Goal: Information Seeking & Learning: Learn about a topic

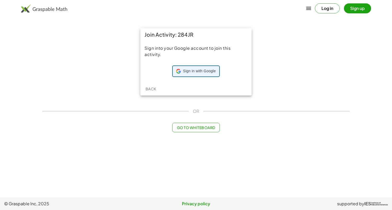
click at [197, 72] on span "Sign in with Google" at bounding box center [199, 71] width 33 height 5
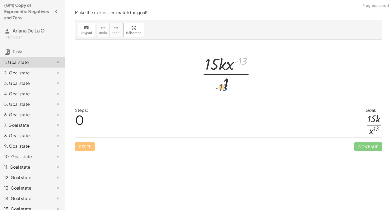
drag, startPoint x: 244, startPoint y: 59, endPoint x: 224, endPoint y: 88, distance: 34.3
click at [224, 88] on div at bounding box center [231, 73] width 64 height 40
drag, startPoint x: 230, startPoint y: 63, endPoint x: 228, endPoint y: 95, distance: 32.0
click at [228, 95] on div "· x ( - 13 ) · 15 · k · x ( - 13 ) · 1" at bounding box center [228, 73] width 307 height 67
drag, startPoint x: 231, startPoint y: 65, endPoint x: 228, endPoint y: 84, distance: 19.7
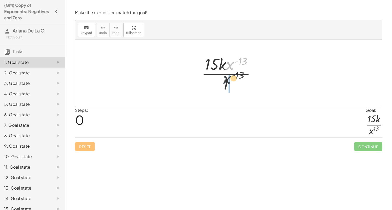
click at [228, 84] on div at bounding box center [231, 73] width 64 height 40
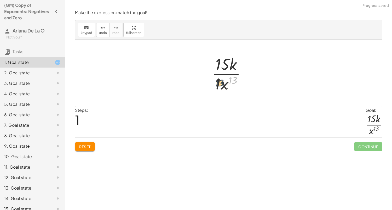
drag, startPoint x: 227, startPoint y: 80, endPoint x: 218, endPoint y: 82, distance: 9.0
click at [218, 82] on div at bounding box center [230, 73] width 43 height 40
drag, startPoint x: 218, startPoint y: 85, endPoint x: 233, endPoint y: 84, distance: 14.5
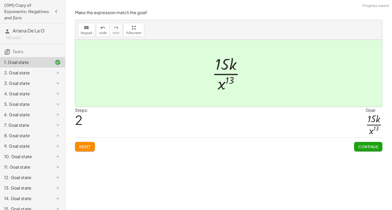
click at [355, 143] on button "Continue" at bounding box center [369, 146] width 28 height 9
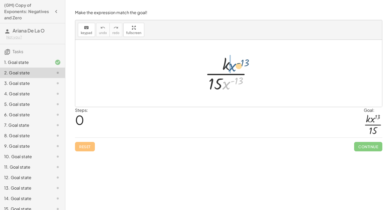
drag, startPoint x: 228, startPoint y: 83, endPoint x: 234, endPoint y: 63, distance: 21.3
click at [234, 63] on div at bounding box center [231, 73] width 56 height 40
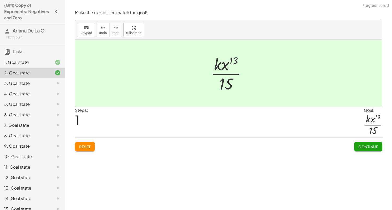
click at [368, 144] on span "Continue" at bounding box center [369, 146] width 20 height 5
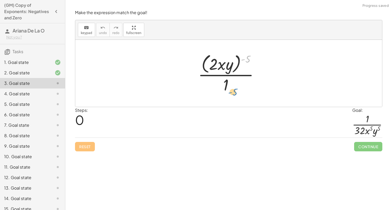
drag, startPoint x: 245, startPoint y: 57, endPoint x: 229, endPoint y: 86, distance: 33.1
click at [229, 86] on div at bounding box center [231, 73] width 70 height 43
drag, startPoint x: 220, startPoint y: 66, endPoint x: 227, endPoint y: 87, distance: 22.5
click at [227, 87] on div at bounding box center [231, 73] width 70 height 43
drag, startPoint x: 226, startPoint y: 86, endPoint x: 223, endPoint y: 61, distance: 24.7
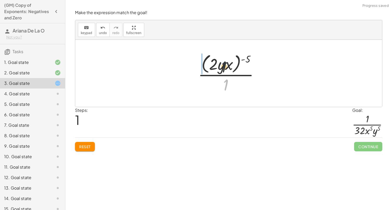
click at [223, 61] on div at bounding box center [231, 73] width 70 height 43
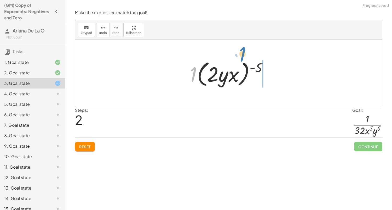
drag, startPoint x: 196, startPoint y: 72, endPoint x: 245, endPoint y: 51, distance: 53.3
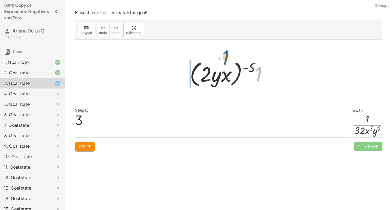
drag, startPoint x: 256, startPoint y: 72, endPoint x: 215, endPoint y: 51, distance: 46.2
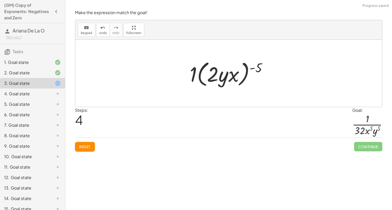
click at [87, 147] on span "Reset" at bounding box center [85, 146] width 12 height 5
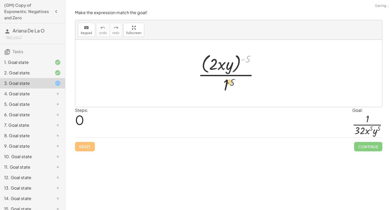
drag, startPoint x: 247, startPoint y: 61, endPoint x: 228, endPoint y: 87, distance: 31.7
click at [228, 87] on div at bounding box center [231, 73] width 70 height 43
drag, startPoint x: 223, startPoint y: 63, endPoint x: 226, endPoint y: 84, distance: 21.9
click at [226, 84] on div at bounding box center [231, 73] width 70 height 43
drag, startPoint x: 226, startPoint y: 65, endPoint x: 226, endPoint y: 90, distance: 24.9
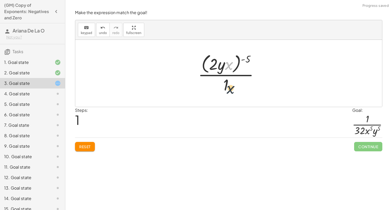
click at [226, 90] on div at bounding box center [231, 73] width 70 height 43
click at [81, 147] on span "Reset" at bounding box center [85, 146] width 12 height 5
drag, startPoint x: 225, startPoint y: 81, endPoint x: 225, endPoint y: 88, distance: 6.5
click at [225, 88] on div at bounding box center [231, 73] width 70 height 43
drag, startPoint x: 224, startPoint y: 64, endPoint x: 234, endPoint y: 83, distance: 21.9
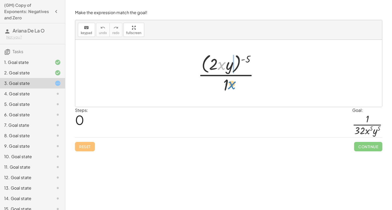
click at [234, 83] on div at bounding box center [231, 73] width 70 height 43
drag, startPoint x: 222, startPoint y: 65, endPoint x: 228, endPoint y: 84, distance: 19.8
click at [228, 84] on div at bounding box center [231, 73] width 70 height 43
click at [92, 145] on button "Reset" at bounding box center [85, 146] width 20 height 9
drag, startPoint x: 216, startPoint y: 61, endPoint x: 232, endPoint y: 84, distance: 27.9
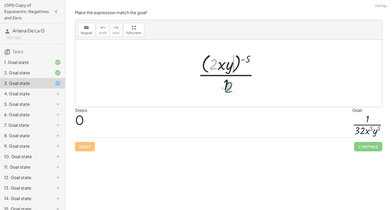
click at [232, 84] on div at bounding box center [231, 73] width 70 height 43
click at [86, 142] on button "Reset" at bounding box center [85, 146] width 20 height 9
click at [86, 146] on div "Reset Continue" at bounding box center [229, 144] width 308 height 14
drag, startPoint x: 245, startPoint y: 59, endPoint x: 234, endPoint y: 57, distance: 11.0
click at [234, 57] on div at bounding box center [231, 73] width 70 height 43
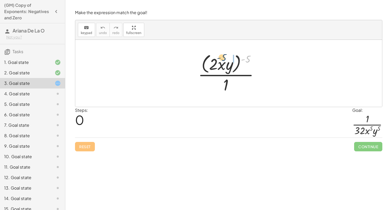
drag, startPoint x: 246, startPoint y: 60, endPoint x: 222, endPoint y: 59, distance: 24.1
click at [222, 59] on div at bounding box center [231, 73] width 70 height 43
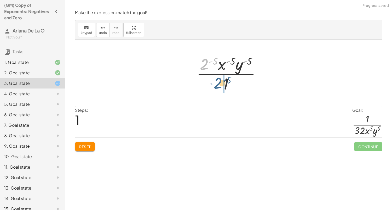
drag, startPoint x: 206, startPoint y: 63, endPoint x: 221, endPoint y: 85, distance: 26.6
click at [221, 85] on div at bounding box center [231, 73] width 74 height 40
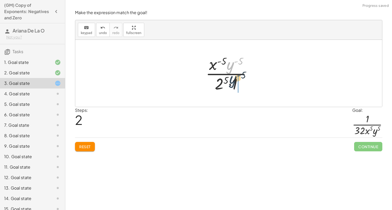
drag, startPoint x: 231, startPoint y: 67, endPoint x: 235, endPoint y: 85, distance: 17.7
click at [235, 85] on div at bounding box center [230, 73] width 55 height 40
drag, startPoint x: 227, startPoint y: 85, endPoint x: 218, endPoint y: 65, distance: 21.5
drag, startPoint x: 226, startPoint y: 64, endPoint x: 228, endPoint y: 81, distance: 17.5
click at [228, 81] on div at bounding box center [230, 73] width 47 height 40
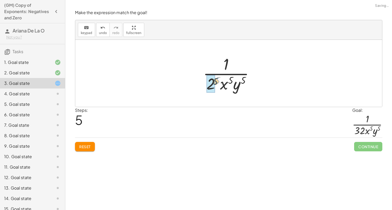
drag, startPoint x: 219, startPoint y: 81, endPoint x: 215, endPoint y: 82, distance: 4.1
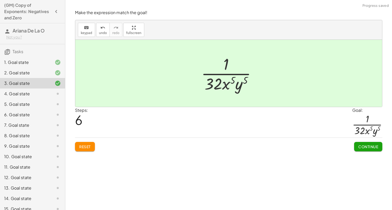
click at [366, 146] on span "Continue" at bounding box center [369, 146] width 20 height 5
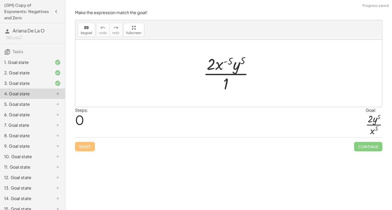
click at [221, 64] on div at bounding box center [231, 73] width 60 height 40
drag, startPoint x: 221, startPoint y: 64, endPoint x: 231, endPoint y: 80, distance: 19.1
click at [231, 80] on div at bounding box center [231, 73] width 60 height 40
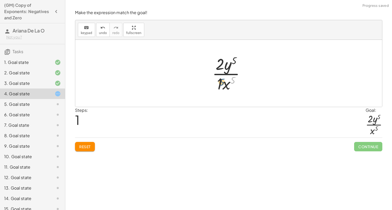
drag, startPoint x: 233, startPoint y: 80, endPoint x: 222, endPoint y: 81, distance: 11.8
click at [222, 81] on div at bounding box center [231, 73] width 42 height 40
drag, startPoint x: 219, startPoint y: 83, endPoint x: 226, endPoint y: 85, distance: 6.4
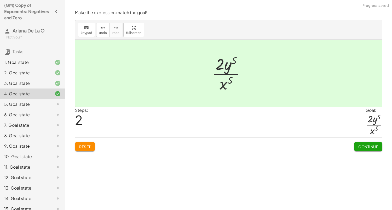
click at [352, 142] on div "Reset Continue" at bounding box center [229, 144] width 308 height 14
click at [355, 144] on button "Continue" at bounding box center [369, 146] width 28 height 9
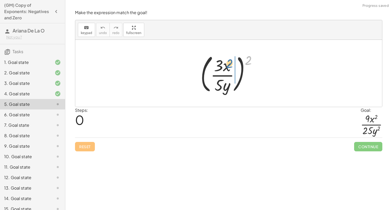
drag, startPoint x: 247, startPoint y: 61, endPoint x: 227, endPoint y: 65, distance: 20.4
click at [227, 65] on div at bounding box center [231, 73] width 66 height 43
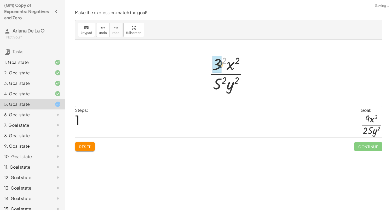
drag, startPoint x: 226, startPoint y: 61, endPoint x: 221, endPoint y: 65, distance: 5.6
drag, startPoint x: 224, startPoint y: 78, endPoint x: 220, endPoint y: 82, distance: 5.4
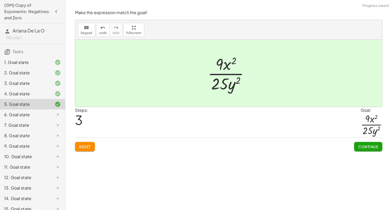
click at [366, 150] on button "Continue" at bounding box center [369, 146] width 28 height 9
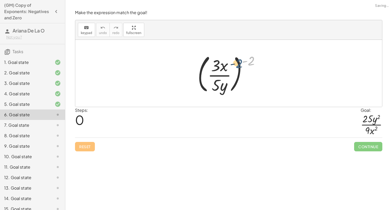
drag, startPoint x: 250, startPoint y: 64, endPoint x: 235, endPoint y: 68, distance: 14.8
click at [235, 68] on div at bounding box center [231, 73] width 72 height 43
drag, startPoint x: 248, startPoint y: 62, endPoint x: 226, endPoint y: 64, distance: 22.4
click at [226, 64] on div at bounding box center [231, 73] width 72 height 43
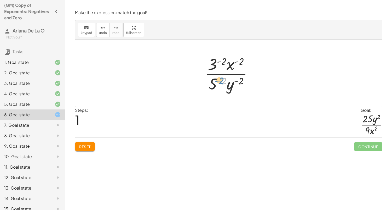
click at [221, 81] on div at bounding box center [230, 73] width 57 height 40
drag, startPoint x: 223, startPoint y: 60, endPoint x: 215, endPoint y: 60, distance: 7.6
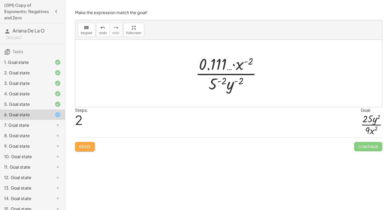
click at [90, 145] on span "Reset" at bounding box center [85, 146] width 12 height 5
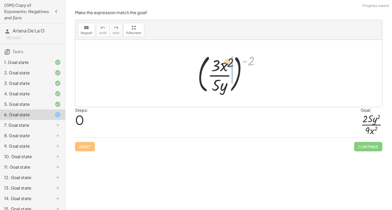
drag, startPoint x: 253, startPoint y: 60, endPoint x: 229, endPoint y: 62, distance: 24.2
click at [229, 62] on div at bounding box center [231, 73] width 72 height 43
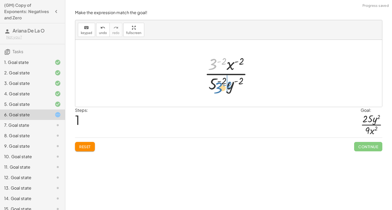
drag, startPoint x: 212, startPoint y: 65, endPoint x: 214, endPoint y: 87, distance: 22.6
click at [214, 87] on div at bounding box center [230, 73] width 57 height 40
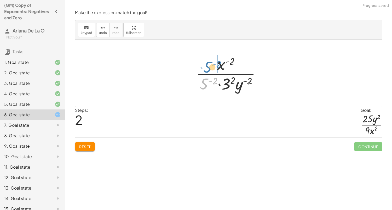
drag, startPoint x: 207, startPoint y: 86, endPoint x: 210, endPoint y: 67, distance: 19.4
click at [210, 67] on div at bounding box center [231, 73] width 74 height 40
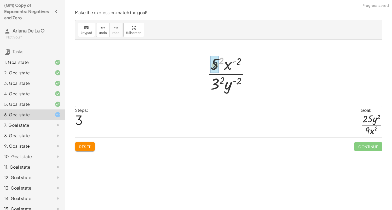
drag, startPoint x: 222, startPoint y: 61, endPoint x: 215, endPoint y: 66, distance: 8.2
drag, startPoint x: 233, startPoint y: 84, endPoint x: 226, endPoint y: 67, distance: 19.0
click at [226, 67] on div at bounding box center [231, 73] width 56 height 40
drag, startPoint x: 227, startPoint y: 66, endPoint x: 228, endPoint y: 90, distance: 23.9
click at [228, 90] on div at bounding box center [231, 73] width 56 height 40
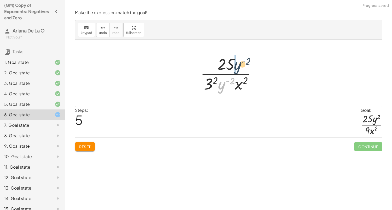
drag, startPoint x: 224, startPoint y: 84, endPoint x: 244, endPoint y: 64, distance: 29.2
click at [244, 64] on div at bounding box center [230, 73] width 65 height 40
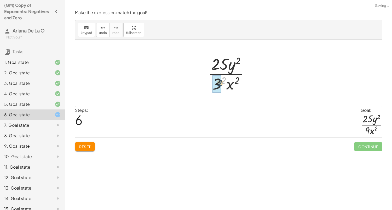
drag, startPoint x: 225, startPoint y: 79, endPoint x: 218, endPoint y: 81, distance: 6.7
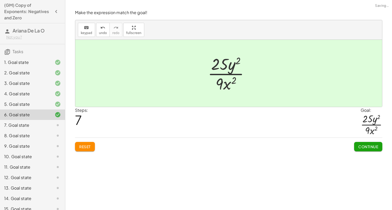
click at [372, 148] on span "Continue" at bounding box center [369, 146] width 20 height 5
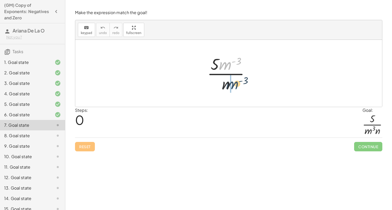
drag, startPoint x: 225, startPoint y: 61, endPoint x: 232, endPoint y: 81, distance: 21.4
click at [232, 81] on div at bounding box center [231, 73] width 52 height 40
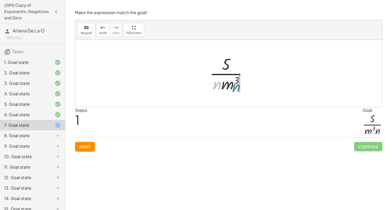
drag, startPoint x: 216, startPoint y: 86, endPoint x: 235, endPoint y: 88, distance: 19.8
click at [235, 88] on div at bounding box center [230, 73] width 47 height 40
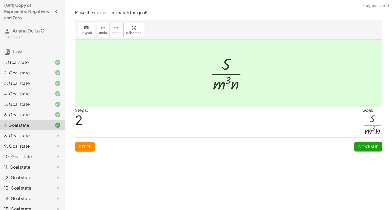
click at [368, 148] on span "Continue" at bounding box center [369, 146] width 20 height 5
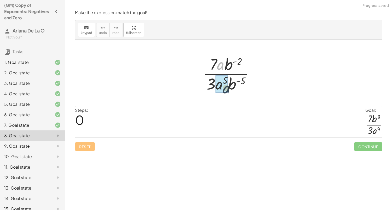
drag, startPoint x: 220, startPoint y: 63, endPoint x: 225, endPoint y: 87, distance: 23.8
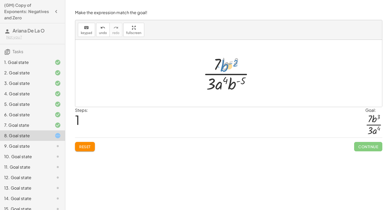
click at [231, 62] on div at bounding box center [231, 73] width 60 height 40
click at [212, 84] on div at bounding box center [231, 73] width 60 height 40
drag, startPoint x: 232, startPoint y: 84, endPoint x: 225, endPoint y: 67, distance: 18.6
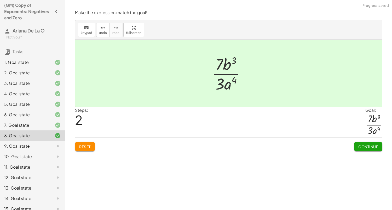
click at [373, 145] on span "Continue" at bounding box center [369, 146] width 20 height 5
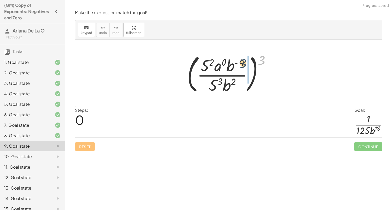
drag, startPoint x: 262, startPoint y: 60, endPoint x: 237, endPoint y: 62, distance: 25.2
click at [237, 62] on div at bounding box center [231, 73] width 93 height 43
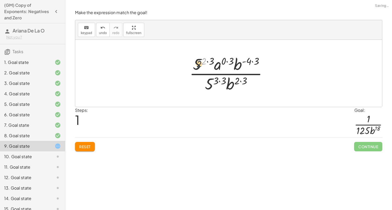
drag, startPoint x: 205, startPoint y: 63, endPoint x: 199, endPoint y: 65, distance: 5.5
click at [199, 65] on div at bounding box center [230, 73] width 87 height 40
drag, startPoint x: 218, startPoint y: 81, endPoint x: 209, endPoint y: 83, distance: 8.9
click at [209, 83] on div at bounding box center [230, 73] width 87 height 40
drag, startPoint x: 209, startPoint y: 61, endPoint x: 204, endPoint y: 61, distance: 5.2
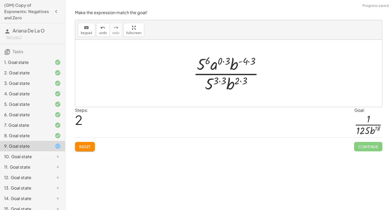
drag, startPoint x: 220, startPoint y: 81, endPoint x: 217, endPoint y: 81, distance: 3.4
click at [217, 81] on div at bounding box center [231, 73] width 80 height 40
drag, startPoint x: 223, startPoint y: 81, endPoint x: 215, endPoint y: 80, distance: 8.4
drag, startPoint x: 202, startPoint y: 65, endPoint x: 215, endPoint y: 85, distance: 22.9
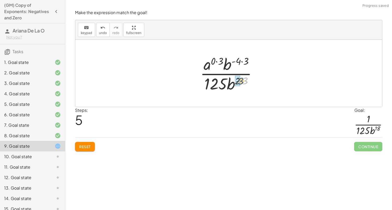
drag, startPoint x: 245, startPoint y: 81, endPoint x: 240, endPoint y: 80, distance: 5.2
drag, startPoint x: 244, startPoint y: 61, endPoint x: 235, endPoint y: 60, distance: 8.9
drag, startPoint x: 235, startPoint y: 62, endPoint x: 237, endPoint y: 79, distance: 17.6
drag, startPoint x: 228, startPoint y: 62, endPoint x: 223, endPoint y: 66, distance: 6.5
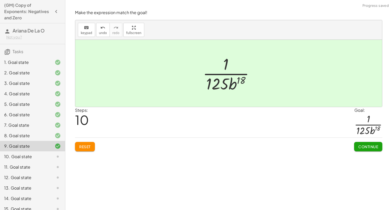
click at [329, 137] on div "Reset Continue" at bounding box center [229, 144] width 308 height 14
click at [357, 142] on button "Continue" at bounding box center [369, 146] width 28 height 9
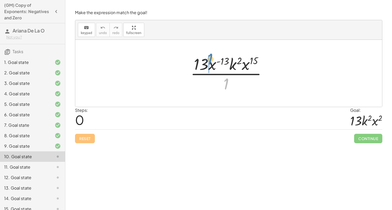
drag, startPoint x: 225, startPoint y: 80, endPoint x: 206, endPoint y: 55, distance: 31.1
click at [206, 55] on div at bounding box center [231, 73] width 86 height 40
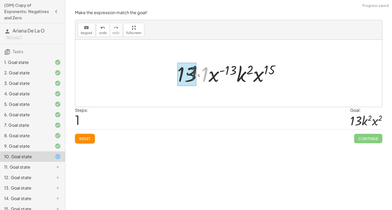
drag, startPoint x: 208, startPoint y: 74, endPoint x: 191, endPoint y: 71, distance: 16.9
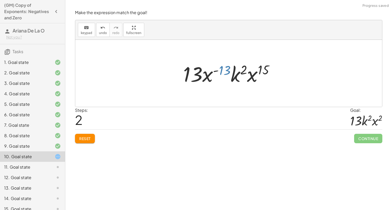
click at [228, 69] on div at bounding box center [231, 73] width 100 height 27
drag, startPoint x: 266, startPoint y: 68, endPoint x: 275, endPoint y: 70, distance: 9.3
click at [275, 70] on div at bounding box center [231, 73] width 100 height 27
drag, startPoint x: 208, startPoint y: 74, endPoint x: 254, endPoint y: 76, distance: 46.1
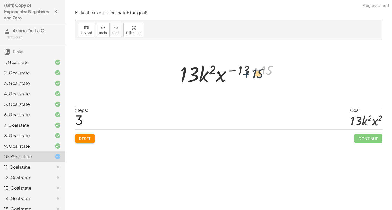
drag, startPoint x: 260, startPoint y: 67, endPoint x: 248, endPoint y: 68, distance: 12.3
click at [248, 68] on div at bounding box center [230, 73] width 107 height 27
drag, startPoint x: 269, startPoint y: 72, endPoint x: 246, endPoint y: 71, distance: 22.8
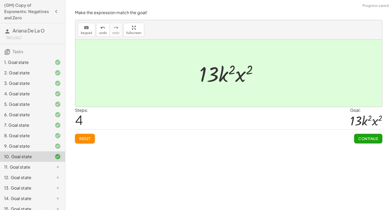
click at [246, 71] on div at bounding box center [231, 73] width 68 height 27
click at [366, 135] on button "Continue" at bounding box center [369, 138] width 28 height 9
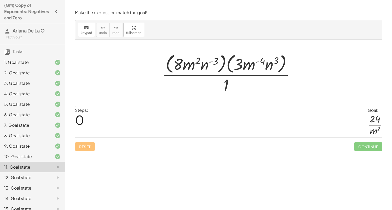
click at [251, 68] on div at bounding box center [231, 73] width 142 height 43
drag, startPoint x: 193, startPoint y: 66, endPoint x: 226, endPoint y: 87, distance: 39.6
click at [226, 87] on div at bounding box center [231, 73] width 142 height 43
drag, startPoint x: 204, startPoint y: 65, endPoint x: 227, endPoint y: 87, distance: 31.8
click at [227, 87] on div at bounding box center [231, 73] width 142 height 43
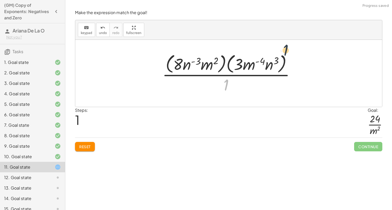
drag, startPoint x: 227, startPoint y: 87, endPoint x: 288, endPoint y: 52, distance: 70.4
click at [288, 52] on div at bounding box center [231, 73] width 142 height 43
drag, startPoint x: 270, startPoint y: 66, endPoint x: 186, endPoint y: 65, distance: 84.0
click at [186, 65] on div at bounding box center [231, 73] width 142 height 43
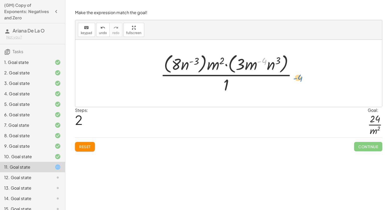
drag, startPoint x: 264, startPoint y: 65, endPoint x: 302, endPoint y: 82, distance: 41.1
click at [302, 82] on div at bounding box center [231, 73] width 146 height 43
drag, startPoint x: 250, startPoint y: 68, endPoint x: 247, endPoint y: 73, distance: 5.5
click at [247, 73] on div at bounding box center [231, 73] width 146 height 43
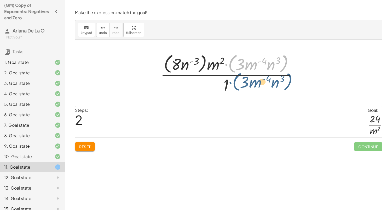
drag, startPoint x: 221, startPoint y: 68, endPoint x: 222, endPoint y: 81, distance: 13.0
click at [222, 81] on div at bounding box center [231, 73] width 146 height 43
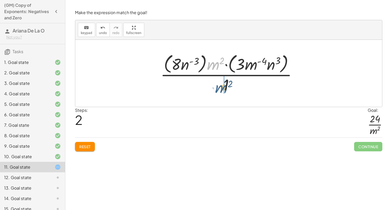
drag, startPoint x: 216, startPoint y: 64, endPoint x: 226, endPoint y: 89, distance: 27.2
click at [226, 89] on div at bounding box center [231, 73] width 146 height 43
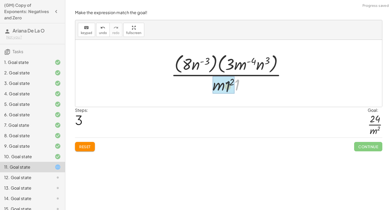
drag, startPoint x: 239, startPoint y: 83, endPoint x: 227, endPoint y: 85, distance: 12.5
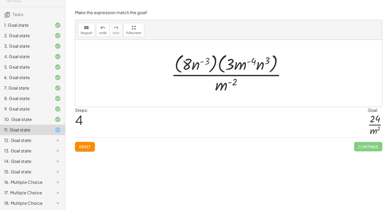
click at [205, 61] on div at bounding box center [231, 73] width 125 height 43
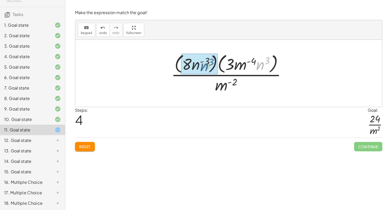
drag, startPoint x: 264, startPoint y: 66, endPoint x: 205, endPoint y: 68, distance: 59.1
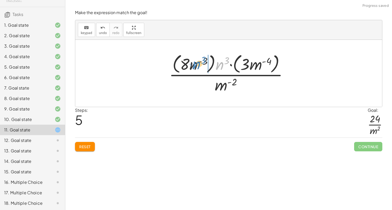
drag, startPoint x: 223, startPoint y: 69, endPoint x: 198, endPoint y: 68, distance: 25.1
click at [198, 68] on div at bounding box center [231, 73] width 128 height 43
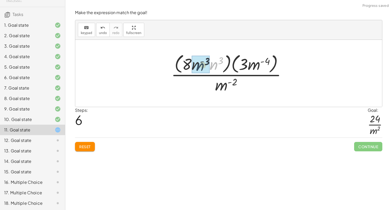
drag, startPoint x: 217, startPoint y: 66, endPoint x: 202, endPoint y: 67, distance: 14.4
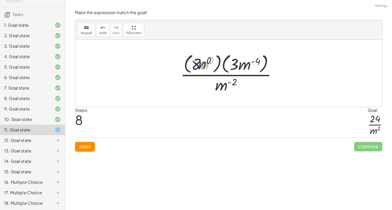
drag, startPoint x: 208, startPoint y: 63, endPoint x: 204, endPoint y: 63, distance: 4.0
click at [204, 63] on div at bounding box center [231, 73] width 106 height 43
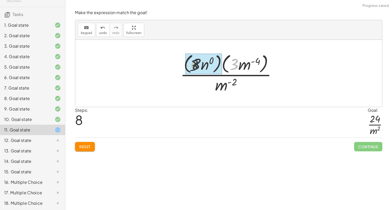
drag, startPoint x: 235, startPoint y: 67, endPoint x: 190, endPoint y: 69, distance: 45.0
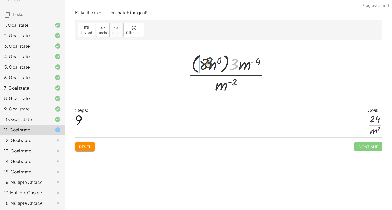
drag, startPoint x: 234, startPoint y: 67, endPoint x: 202, endPoint y: 65, distance: 31.7
click at [202, 65] on div at bounding box center [231, 73] width 90 height 43
drag, startPoint x: 216, startPoint y: 67, endPoint x: 206, endPoint y: 67, distance: 9.4
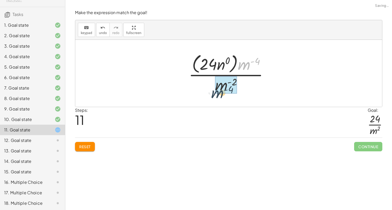
drag, startPoint x: 248, startPoint y: 64, endPoint x: 219, endPoint y: 92, distance: 40.3
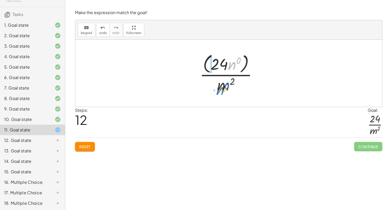
drag, startPoint x: 235, startPoint y: 64, endPoint x: 223, endPoint y: 87, distance: 26.6
click at [223, 87] on div at bounding box center [230, 73] width 67 height 43
click at [215, 66] on div at bounding box center [230, 73] width 67 height 43
click at [215, 66] on div at bounding box center [230, 73] width 63 height 43
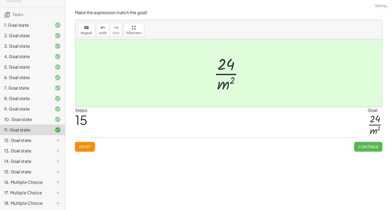
click at [367, 142] on button "Continue" at bounding box center [369, 146] width 28 height 9
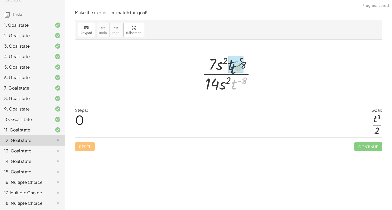
drag, startPoint x: 237, startPoint y: 84, endPoint x: 235, endPoint y: 66, distance: 18.6
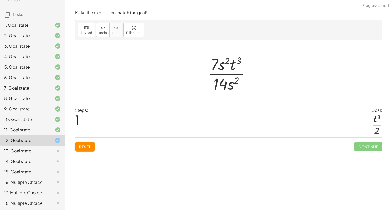
click at [231, 82] on div at bounding box center [231, 73] width 52 height 40
drag, startPoint x: 216, startPoint y: 66, endPoint x: 224, endPoint y: 84, distance: 19.9
drag, startPoint x: 220, startPoint y: 85, endPoint x: 230, endPoint y: 86, distance: 9.9
click at [230, 86] on div at bounding box center [231, 73] width 44 height 40
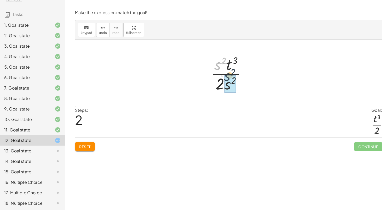
drag, startPoint x: 215, startPoint y: 64, endPoint x: 234, endPoint y: 91, distance: 32.2
click at [234, 91] on div at bounding box center [231, 73] width 44 height 40
click at [229, 87] on div at bounding box center [231, 73] width 56 height 40
click at [224, 83] on div at bounding box center [231, 73] width 56 height 40
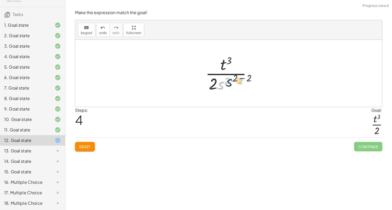
drag, startPoint x: 223, startPoint y: 86, endPoint x: 234, endPoint y: 82, distance: 12.4
click at [234, 82] on div at bounding box center [231, 73] width 56 height 40
drag, startPoint x: 242, startPoint y: 81, endPoint x: 231, endPoint y: 81, distance: 11.0
click at [231, 81] on div at bounding box center [231, 73] width 56 height 40
click at [229, 86] on div at bounding box center [230, 73] width 41 height 40
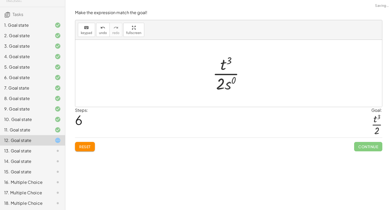
click at [229, 86] on div at bounding box center [230, 73] width 39 height 40
click at [234, 87] on div at bounding box center [230, 73] width 39 height 40
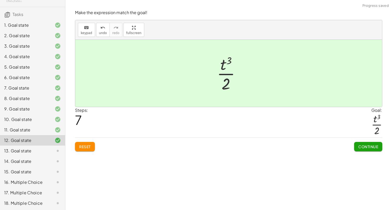
click at [362, 147] on span "Continue" at bounding box center [369, 146] width 20 height 5
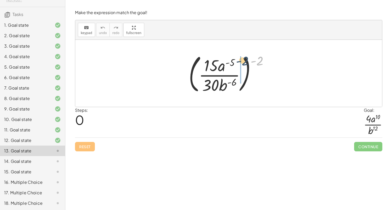
drag, startPoint x: 260, startPoint y: 64, endPoint x: 242, endPoint y: 63, distance: 18.6
click at [242, 63] on div at bounding box center [230, 73] width 89 height 43
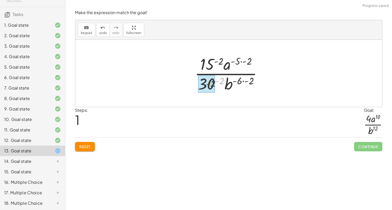
drag, startPoint x: 221, startPoint y: 77, endPoint x: 211, endPoint y: 80, distance: 9.5
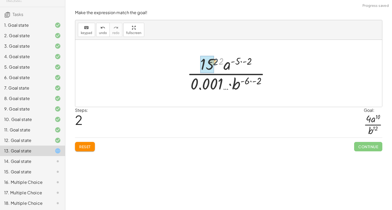
drag, startPoint x: 219, startPoint y: 62, endPoint x: 211, endPoint y: 63, distance: 8.7
click at [81, 147] on span "Reset" at bounding box center [85, 146] width 12 height 5
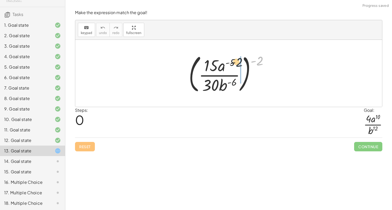
drag, startPoint x: 257, startPoint y: 62, endPoint x: 227, endPoint y: 62, distance: 30.1
click at [227, 62] on div at bounding box center [230, 73] width 89 height 43
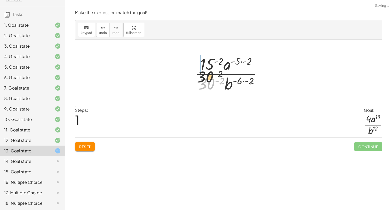
click at [205, 68] on div at bounding box center [230, 73] width 77 height 40
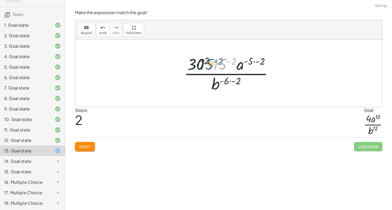
drag, startPoint x: 217, startPoint y: 64, endPoint x: 203, endPoint y: 64, distance: 14.7
click at [203, 64] on div at bounding box center [231, 73] width 99 height 40
drag, startPoint x: 220, startPoint y: 66, endPoint x: 205, endPoint y: 65, distance: 15.5
click at [205, 65] on div at bounding box center [231, 73] width 99 height 40
drag, startPoint x: 233, startPoint y: 61, endPoint x: 224, endPoint y: 62, distance: 9.0
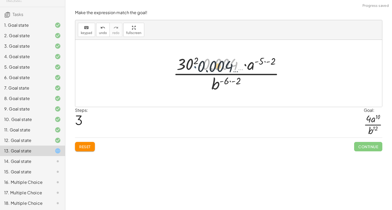
drag, startPoint x: 199, startPoint y: 60, endPoint x: 192, endPoint y: 62, distance: 7.6
click at [192, 62] on div at bounding box center [231, 73] width 120 height 40
drag, startPoint x: 196, startPoint y: 60, endPoint x: 189, endPoint y: 64, distance: 7.6
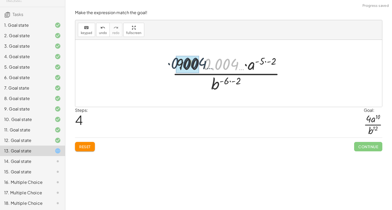
drag, startPoint x: 224, startPoint y: 65, endPoint x: 191, endPoint y: 64, distance: 33.0
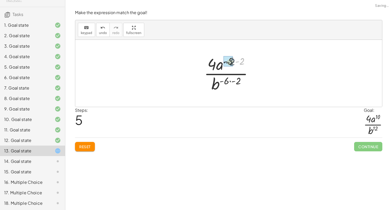
drag, startPoint x: 243, startPoint y: 58, endPoint x: 232, endPoint y: 59, distance: 11.5
drag, startPoint x: 238, startPoint y: 81, endPoint x: 226, endPoint y: 81, distance: 12.0
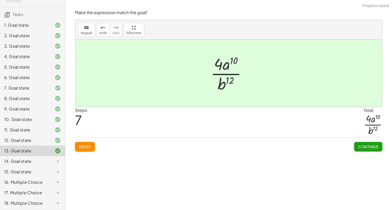
click at [356, 147] on button "Continue" at bounding box center [369, 146] width 28 height 9
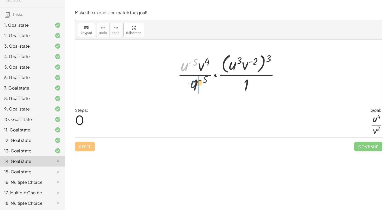
drag, startPoint x: 186, startPoint y: 68, endPoint x: 196, endPoint y: 88, distance: 22.7
click at [196, 88] on div at bounding box center [231, 73] width 112 height 43
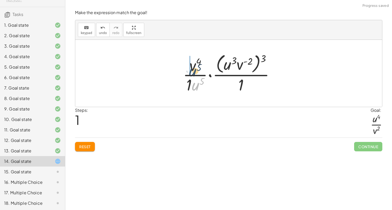
drag, startPoint x: 197, startPoint y: 87, endPoint x: 193, endPoint y: 69, distance: 18.2
click at [193, 69] on div at bounding box center [231, 73] width 101 height 43
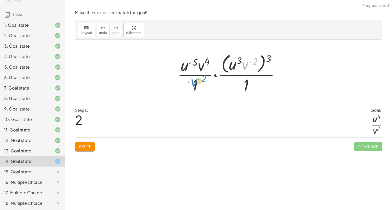
drag, startPoint x: 247, startPoint y: 64, endPoint x: 195, endPoint y: 81, distance: 54.4
click at [195, 81] on div at bounding box center [231, 73] width 112 height 43
drag, startPoint x: 246, startPoint y: 63, endPoint x: 248, endPoint y: 85, distance: 22.6
click at [248, 85] on div at bounding box center [231, 73] width 112 height 43
drag, startPoint x: 267, startPoint y: 62, endPoint x: 258, endPoint y: 59, distance: 9.0
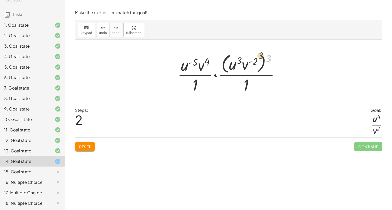
click at [258, 59] on div at bounding box center [231, 73] width 112 height 43
drag, startPoint x: 271, startPoint y: 59, endPoint x: 247, endPoint y: 57, distance: 24.1
click at [247, 57] on div at bounding box center [231, 73] width 112 height 43
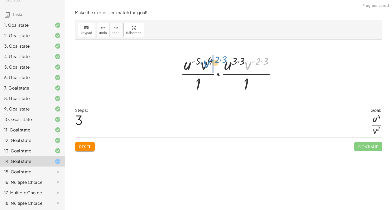
drag, startPoint x: 246, startPoint y: 65, endPoint x: 203, endPoint y: 63, distance: 43.7
click at [203, 63] on div at bounding box center [231, 73] width 106 height 40
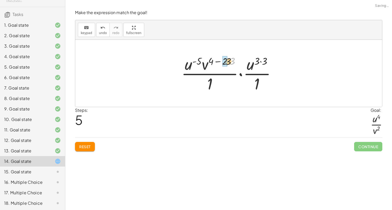
drag, startPoint x: 230, startPoint y: 60, endPoint x: 225, endPoint y: 60, distance: 5.2
drag, startPoint x: 228, startPoint y: 61, endPoint x: 216, endPoint y: 61, distance: 12.0
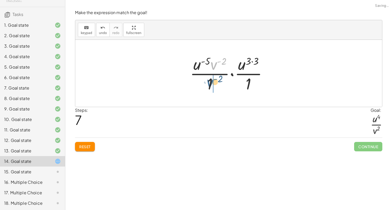
drag, startPoint x: 214, startPoint y: 64, endPoint x: 209, endPoint y: 83, distance: 19.4
click at [209, 83] on div at bounding box center [231, 73] width 87 height 40
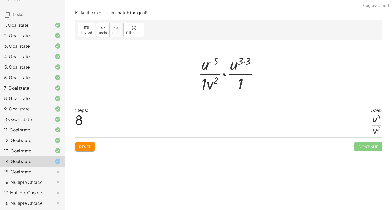
click at [204, 82] on div at bounding box center [230, 73] width 71 height 40
drag, startPoint x: 247, startPoint y: 63, endPoint x: 241, endPoint y: 63, distance: 5.8
drag, startPoint x: 238, startPoint y: 64, endPoint x: 211, endPoint y: 64, distance: 27.0
click at [211, 64] on div at bounding box center [231, 73] width 62 height 40
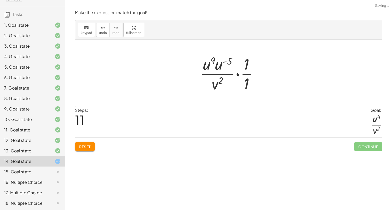
click at [221, 67] on div at bounding box center [231, 73] width 68 height 40
click at [248, 61] on div at bounding box center [231, 73] width 64 height 40
click at [248, 63] on div at bounding box center [231, 73] width 64 height 40
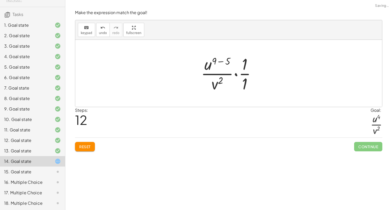
click at [245, 63] on div at bounding box center [231, 73] width 64 height 40
click at [206, 65] on div at bounding box center [231, 73] width 64 height 40
drag, startPoint x: 226, startPoint y: 60, endPoint x: 213, endPoint y: 59, distance: 13.6
click at [228, 75] on div at bounding box center [230, 73] width 51 height 40
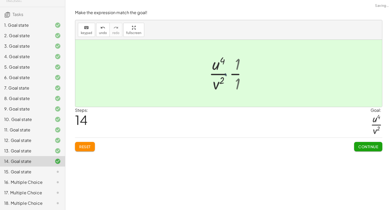
click at [214, 63] on div at bounding box center [231, 73] width 34 height 40
click at [360, 144] on span "Continue" at bounding box center [369, 146] width 20 height 5
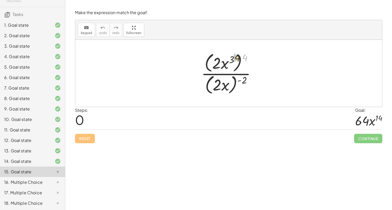
drag, startPoint x: 246, startPoint y: 55, endPoint x: 232, endPoint y: 55, distance: 13.9
click at [232, 55] on div at bounding box center [231, 73] width 64 height 45
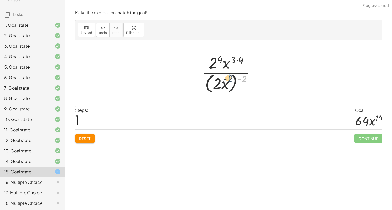
drag, startPoint x: 246, startPoint y: 76, endPoint x: 231, endPoint y: 76, distance: 15.2
click at [231, 76] on div at bounding box center [230, 73] width 63 height 43
drag, startPoint x: 221, startPoint y: 83, endPoint x: 214, endPoint y: 85, distance: 6.9
click at [214, 85] on div at bounding box center [231, 73] width 57 height 40
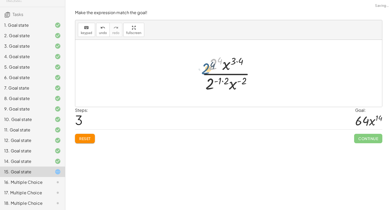
drag, startPoint x: 217, startPoint y: 60, endPoint x: 210, endPoint y: 64, distance: 8.8
click at [210, 64] on div at bounding box center [231, 73] width 62 height 40
drag, startPoint x: 221, startPoint y: 59, endPoint x: 215, endPoint y: 61, distance: 6.1
drag, startPoint x: 227, startPoint y: 80, endPoint x: 217, endPoint y: 80, distance: 9.4
drag, startPoint x: 223, startPoint y: 80, endPoint x: 213, endPoint y: 85, distance: 11.4
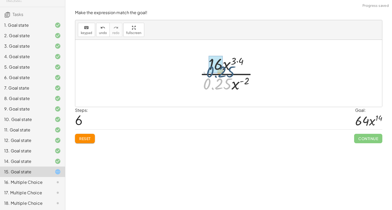
drag, startPoint x: 213, startPoint y: 85, endPoint x: 215, endPoint y: 71, distance: 14.5
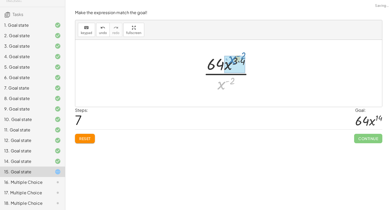
drag, startPoint x: 223, startPoint y: 88, endPoint x: 234, endPoint y: 63, distance: 27.4
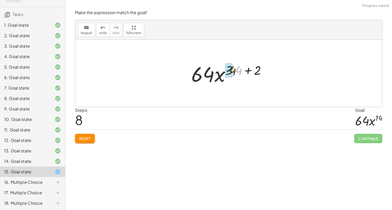
drag, startPoint x: 241, startPoint y: 70, endPoint x: 234, endPoint y: 70, distance: 6.8
click at [234, 70] on div at bounding box center [231, 73] width 84 height 27
drag, startPoint x: 252, startPoint y: 71, endPoint x: 237, endPoint y: 70, distance: 15.5
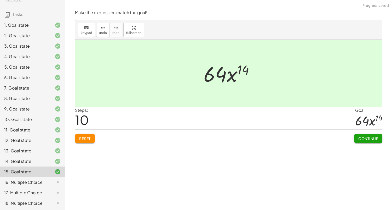
click at [360, 137] on span "Continue" at bounding box center [369, 138] width 20 height 5
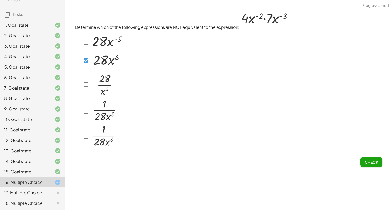
click at [91, 121] on img at bounding box center [104, 110] width 27 height 23
click at [91, 109] on img at bounding box center [104, 110] width 27 height 23
click at [370, 161] on span "Check" at bounding box center [372, 162] width 14 height 5
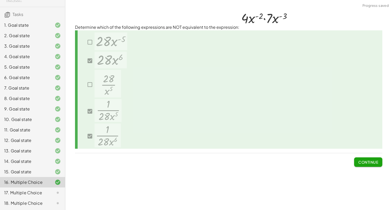
click at [370, 165] on button "Continue" at bounding box center [369, 161] width 28 height 9
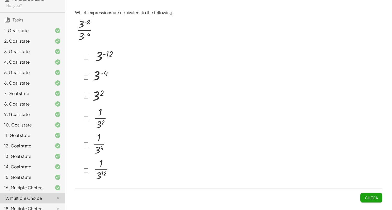
scroll to position [29, 0]
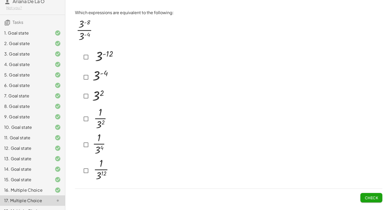
click at [31, 206] on div "16. Multiple Choice" at bounding box center [32, 211] width 65 height 10
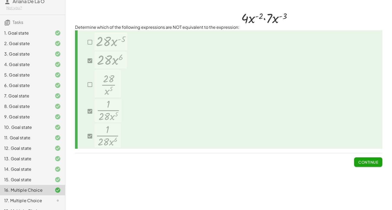
click at [21, 196] on div "17. Multiple Choice" at bounding box center [32, 200] width 65 height 10
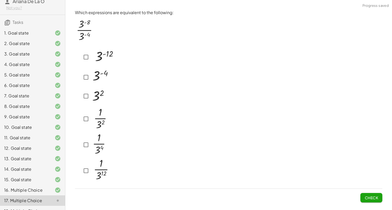
click at [13, 206] on div "16. Multiple Choice" at bounding box center [32, 211] width 65 height 10
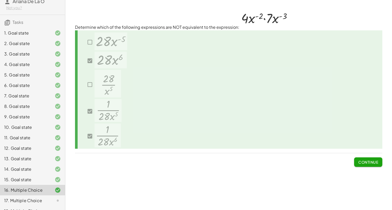
scroll to position [37, 0]
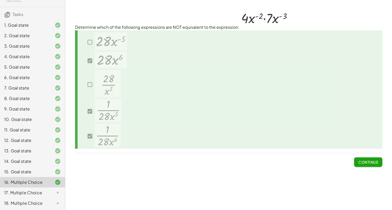
click at [32, 194] on div "17. Multiple Choice" at bounding box center [25, 192] width 42 height 6
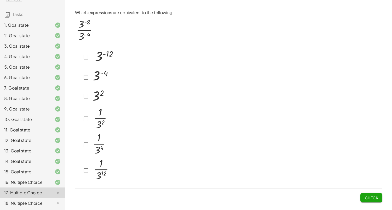
click at [80, 116] on div at bounding box center [95, 118] width 41 height 27
click at [86, 149] on div at bounding box center [95, 144] width 28 height 25
click at [373, 196] on span "Check" at bounding box center [372, 197] width 14 height 5
click at [93, 151] on img at bounding box center [100, 144] width 19 height 24
click at [92, 139] on img at bounding box center [100, 144] width 19 height 24
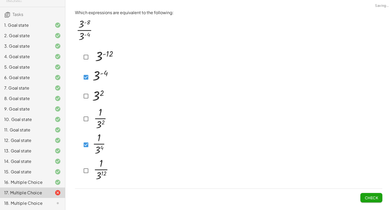
click at [91, 138] on img at bounding box center [100, 144] width 19 height 24
click at [92, 120] on img at bounding box center [100, 117] width 19 height 25
click at [372, 201] on button "Check" at bounding box center [372, 197] width 22 height 9
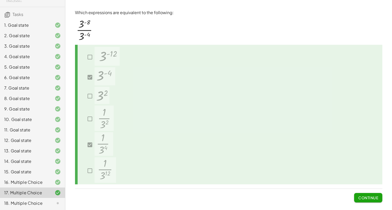
click at [372, 201] on button "Continue" at bounding box center [369, 197] width 28 height 9
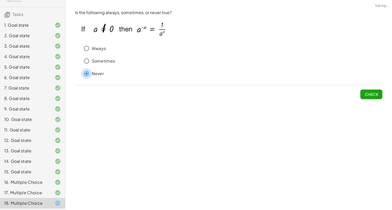
click at [361, 93] on button "Check" at bounding box center [372, 93] width 22 height 9
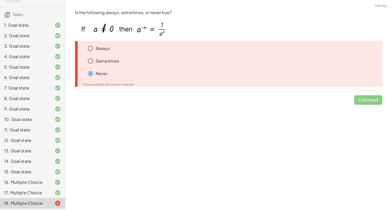
click at [367, 94] on span "Continue" at bounding box center [369, 98] width 28 height 14
click at [102, 47] on p "Always" at bounding box center [103, 49] width 14 height 6
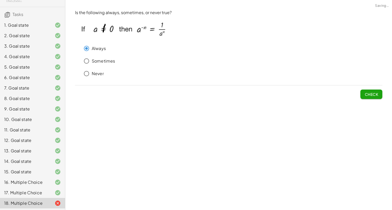
click at [371, 94] on span "Check" at bounding box center [372, 94] width 14 height 5
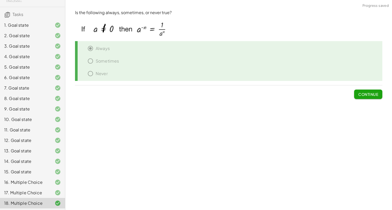
click at [365, 94] on span "Continue" at bounding box center [369, 94] width 20 height 5
